Goal: Go to known website: Go to known website

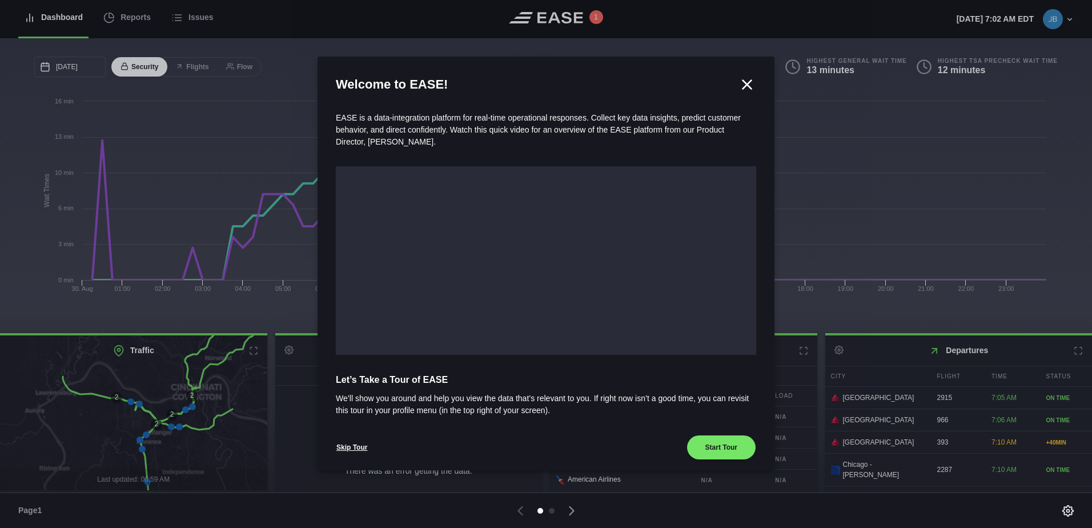
click at [743, 83] on icon at bounding box center [747, 84] width 9 height 9
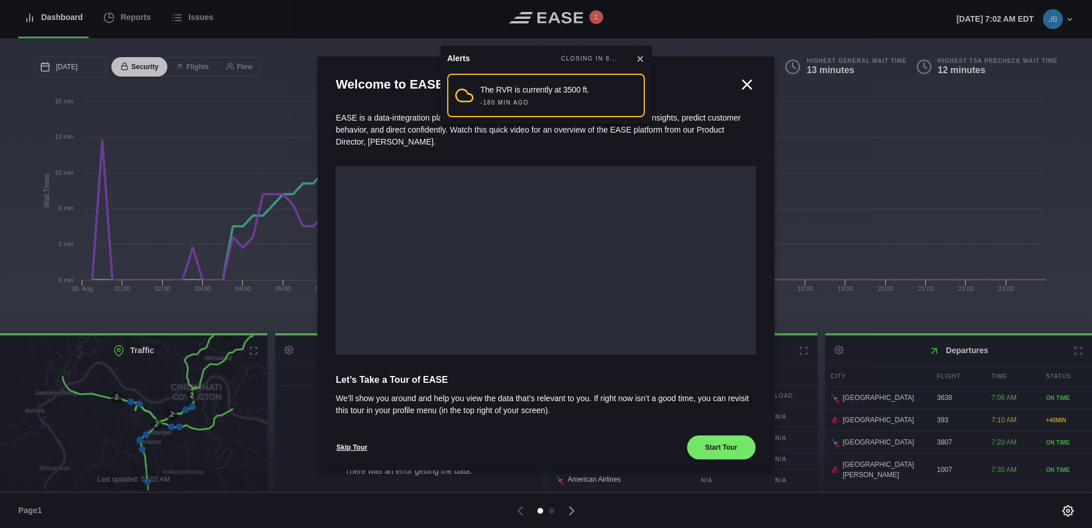
click at [639, 56] on icon at bounding box center [640, 58] width 9 height 9
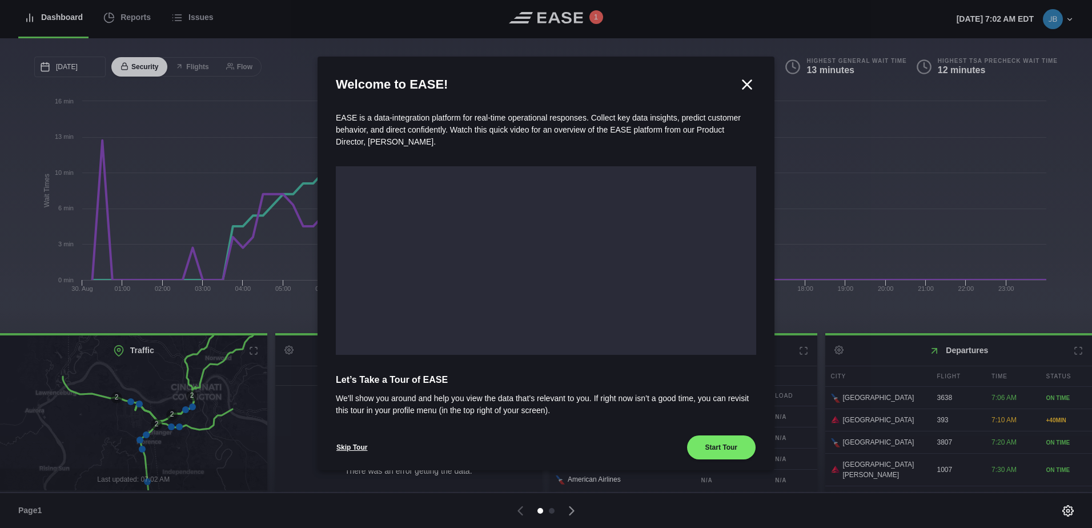
click at [743, 85] on icon at bounding box center [747, 84] width 9 height 9
